Goal: Book appointment/travel/reservation

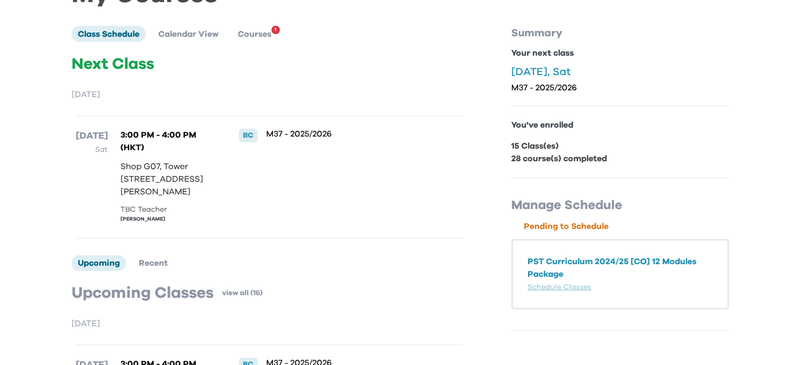
scroll to position [105, 0]
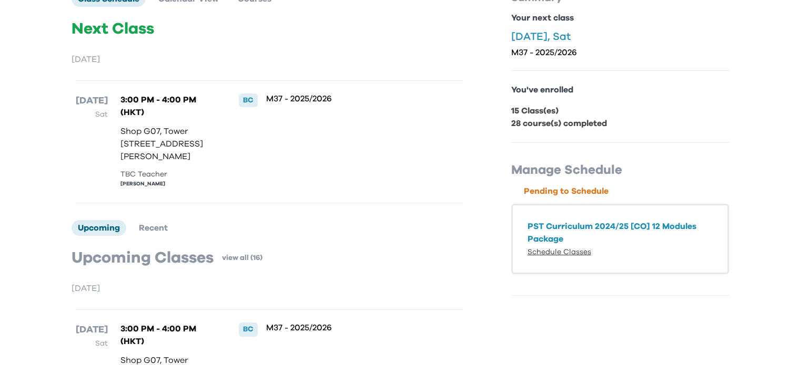
click at [558, 249] on link "Schedule Classes" at bounding box center [559, 252] width 64 height 7
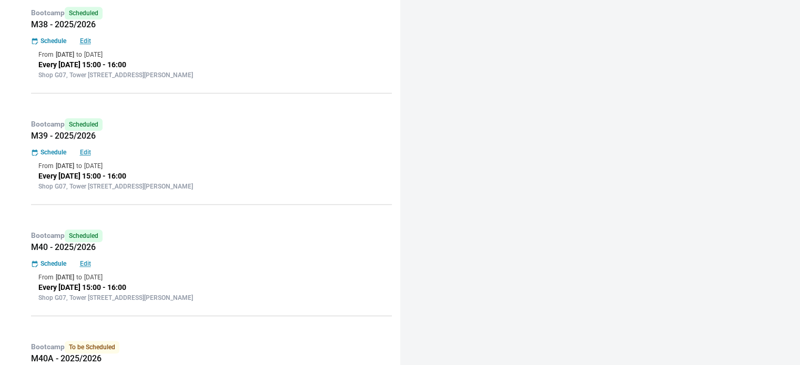
scroll to position [1162, 0]
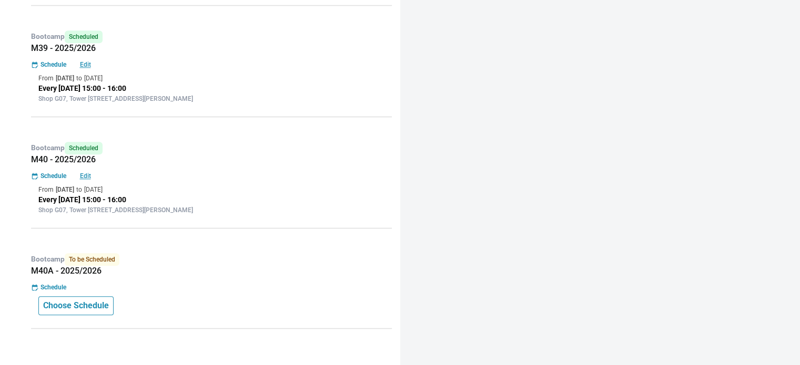
click at [77, 304] on p "Choose Schedule" at bounding box center [76, 306] width 66 height 13
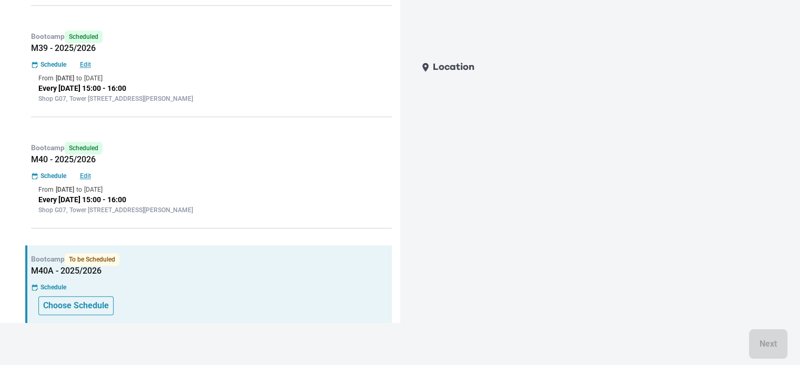
click at [82, 304] on p "Choose Schedule" at bounding box center [76, 306] width 66 height 13
click at [80, 304] on p "Choose Schedule" at bounding box center [76, 306] width 66 height 13
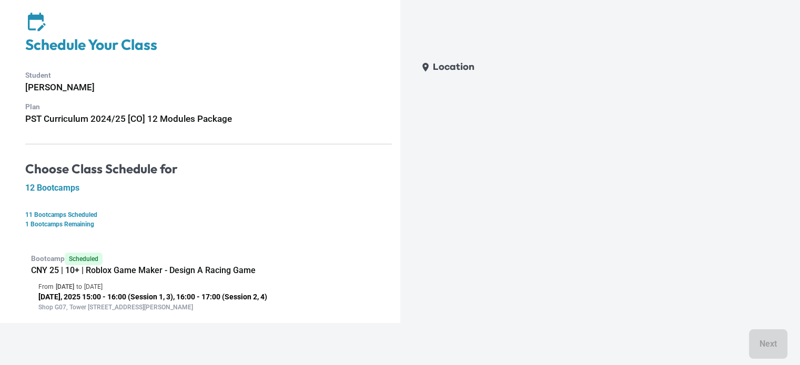
scroll to position [0, 0]
